Goal: Find specific page/section: Find specific page/section

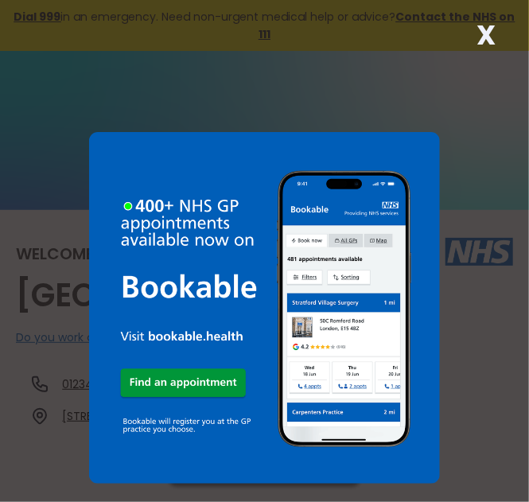
click at [492, 29] on strong "X" at bounding box center [487, 35] width 19 height 38
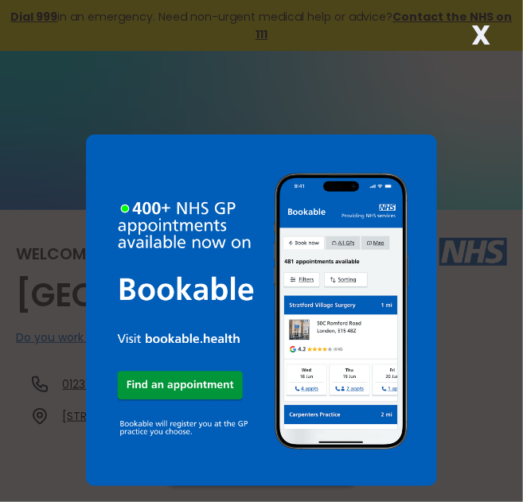
click at [481, 29] on strong "X" at bounding box center [480, 35] width 19 height 38
